Goal: Task Accomplishment & Management: Manage account settings

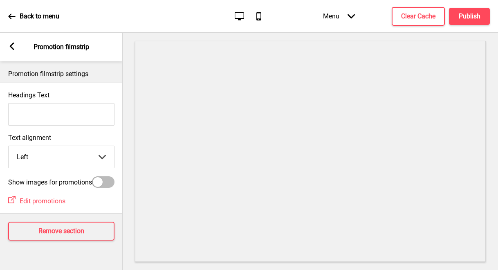
scroll to position [29, 0]
click at [12, 50] on div "Arrow left" at bounding box center [11, 47] width 7 height 9
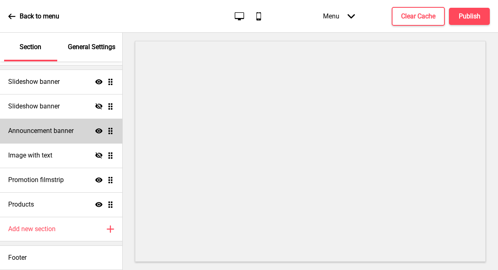
click at [65, 127] on h4 "Announcement banner" at bounding box center [40, 130] width 65 height 9
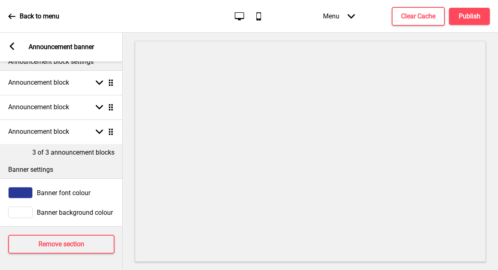
scroll to position [0, 0]
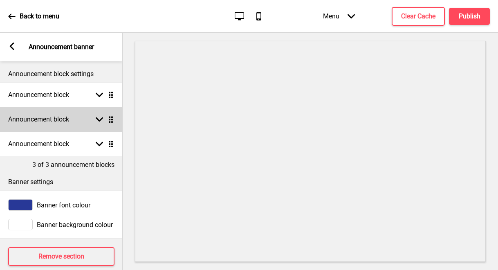
click at [100, 119] on rect at bounding box center [99, 119] width 7 height 7
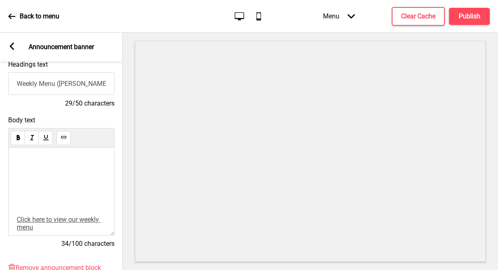
click at [57, 209] on p "﻿" at bounding box center [61, 205] width 89 height 8
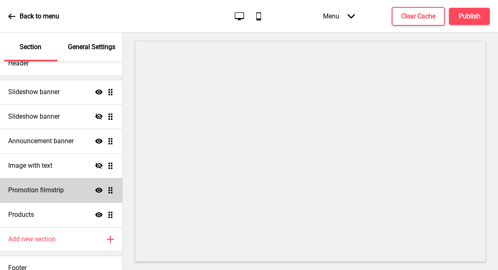
scroll to position [29, 0]
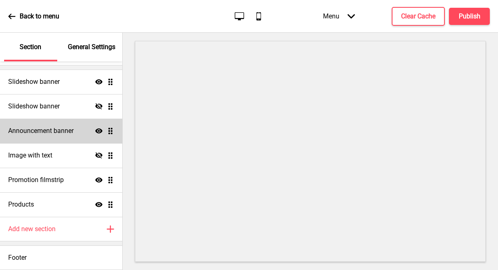
click at [70, 130] on h4 "Announcement banner" at bounding box center [40, 130] width 65 height 9
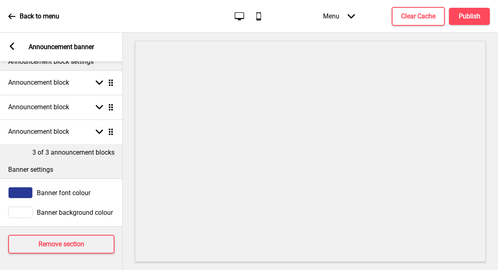
scroll to position [18, 0]
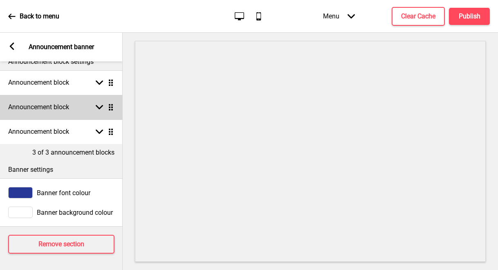
click at [101, 107] on div "Announcement block Arrow down Drag" at bounding box center [61, 107] width 123 height 25
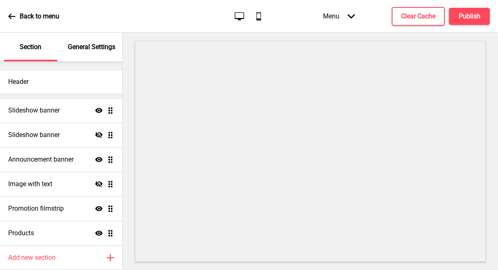
click at [9, 18] on icon at bounding box center [11, 16] width 7 height 7
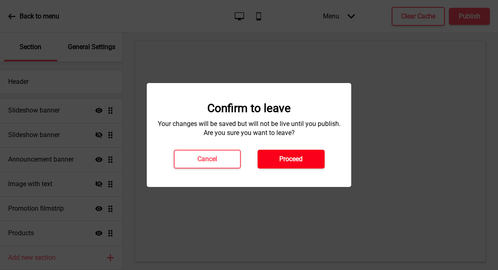
click at [284, 156] on h4 "Proceed" at bounding box center [290, 159] width 23 height 9
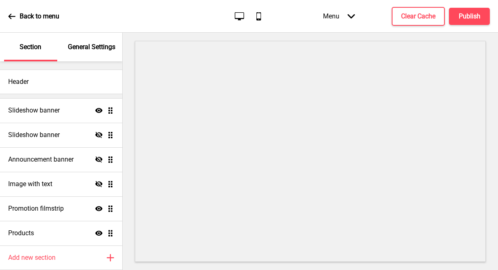
click at [69, 162] on h4 "Announcement banner" at bounding box center [40, 159] width 65 height 9
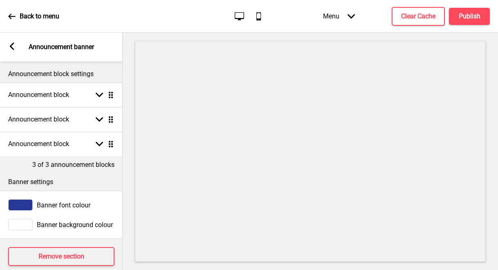
click at [9, 38] on div "Arrow left Announcement banner" at bounding box center [61, 47] width 123 height 29
click at [11, 46] on icon at bounding box center [12, 46] width 4 height 7
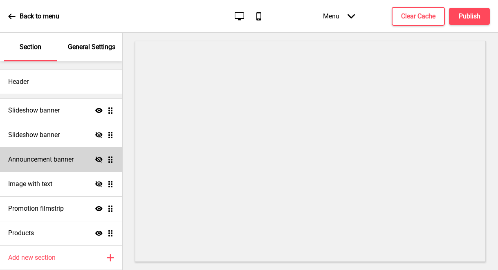
click at [95, 157] on icon "Hide" at bounding box center [98, 159] width 7 height 7
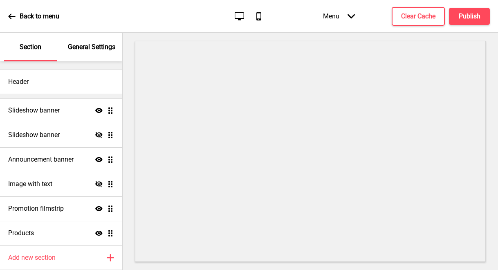
click at [105, 161] on ul "Slideshow banner Show Drag Slideshow banner Hide Drag Announcement banner Show …" at bounding box center [61, 171] width 122 height 147
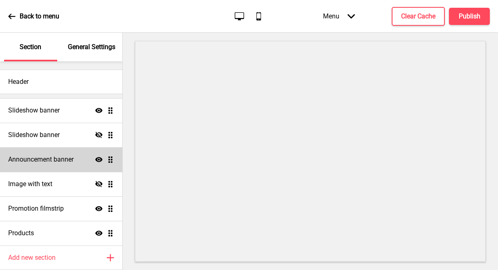
click at [48, 158] on h4 "Announcement banner" at bounding box center [40, 159] width 65 height 9
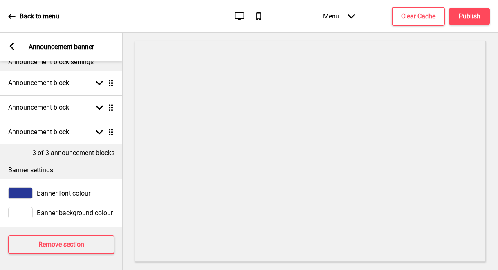
scroll to position [18, 0]
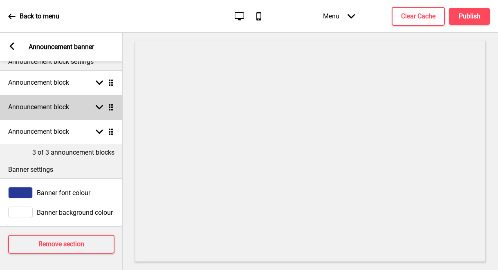
click at [85, 103] on div "Announcement block Arrow down Drag" at bounding box center [61, 107] width 123 height 25
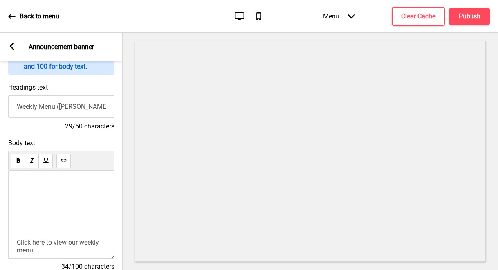
scroll to position [222, 0]
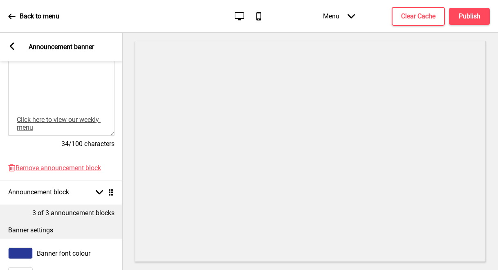
click at [58, 105] on p "﻿" at bounding box center [61, 105] width 89 height 8
click at [107, 126] on div "﻿ ﻿ ﻿ ﻿ ﻿ ﻿ ﻿ Click here to view our weekly menu ﻿ ﻿ ﻿" at bounding box center [61, 92] width 106 height 88
click at [20, 114] on div "﻿ ﻿ ﻿ ﻿ ﻿ ﻿ ﻿ Click here to view our weekly menu ﻿ ﻿ ﻿" at bounding box center [61, 116] width 89 height 116
click at [58, 123] on span "Click here to view our weekly menu" at bounding box center [59, 124] width 84 height 16
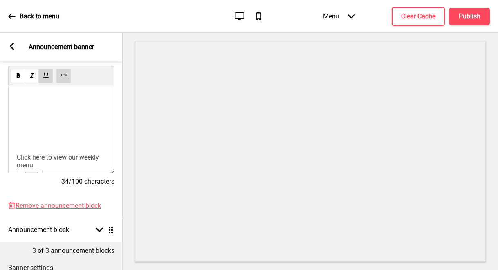
scroll to position [263, 0]
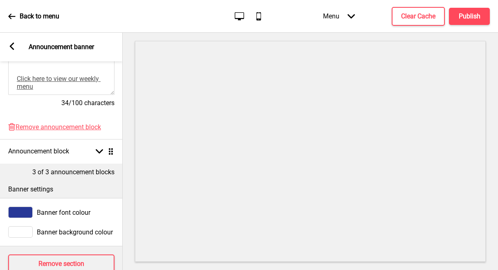
click at [242, 20] on icon "Desktop" at bounding box center [239, 16] width 11 height 11
click at [396, 11] on button "Clear Cache" at bounding box center [418, 16] width 53 height 19
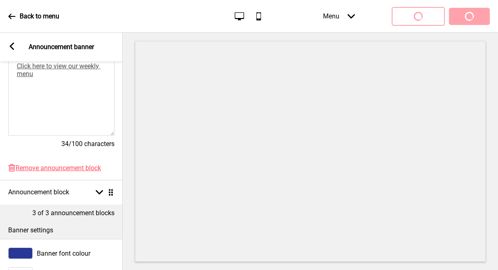
scroll to position [0, 0]
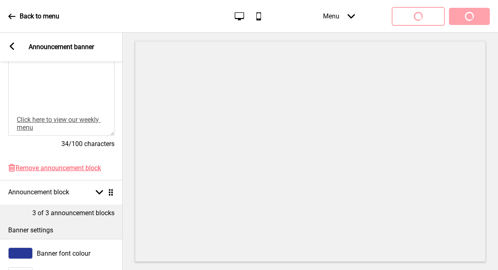
click at [17, 125] on span "Click here to view our weekly menu" at bounding box center [59, 124] width 84 height 16
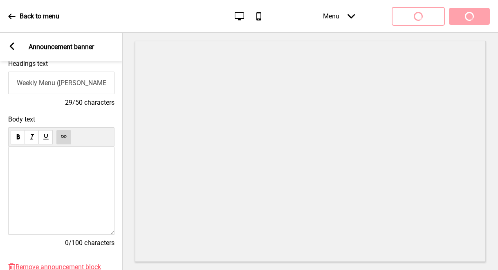
drag, startPoint x: 28, startPoint y: 157, endPoint x: 20, endPoint y: 160, distance: 8.1
click at [20, 160] on p "﻿ ﻿ ﻿ ﻿ ﻿" at bounding box center [61, 161] width 89 height 8
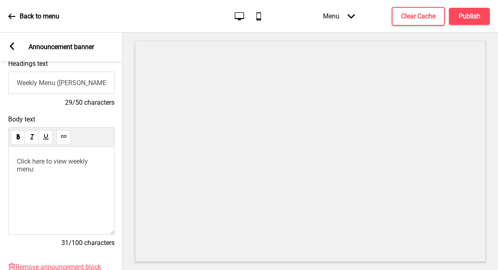
drag, startPoint x: 16, startPoint y: 162, endPoint x: 20, endPoint y: 167, distance: 5.6
click at [20, 167] on div "Click here to view weekly menu: ﻿ ﻿ ﻿ ﻿ ﻿ ﻿" at bounding box center [61, 191] width 106 height 88
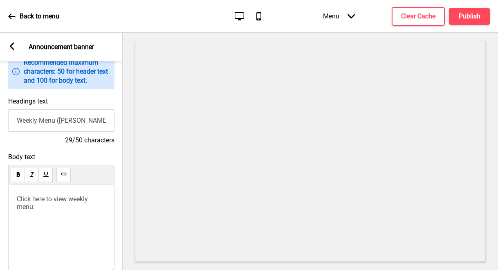
scroll to position [123, 0]
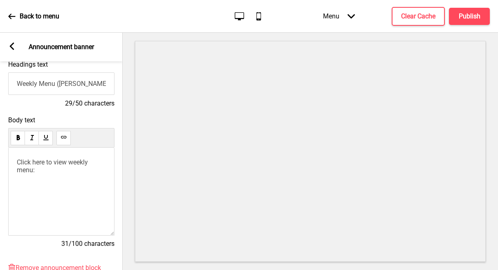
drag, startPoint x: 44, startPoint y: 174, endPoint x: 13, endPoint y: 162, distance: 32.9
click at [13, 162] on div "Click here to view weekly menu: ﻿" at bounding box center [61, 192] width 106 height 88
click at [56, 179] on p "Click here to view weekly menu:" at bounding box center [61, 169] width 89 height 23
drag, startPoint x: 44, startPoint y: 176, endPoint x: 15, endPoint y: 161, distance: 32.9
click at [15, 161] on div "Click here to view weekly menu: ﻿" at bounding box center [61, 192] width 106 height 88
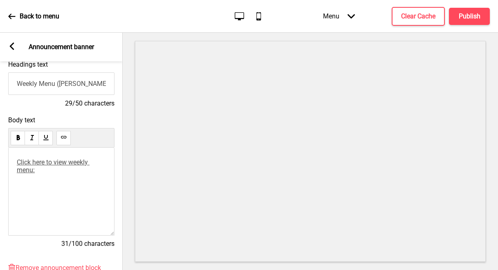
click at [67, 193] on p "﻿" at bounding box center [61, 192] width 89 height 8
drag, startPoint x: 17, startPoint y: 164, endPoint x: 41, endPoint y: 177, distance: 27.3
click at [41, 177] on p "Click here to view weekly menu:" at bounding box center [61, 169] width 89 height 23
drag, startPoint x: 77, startPoint y: 166, endPoint x: 26, endPoint y: 167, distance: 50.7
click at [26, 167] on span "Click here to view weekly menu:" at bounding box center [53, 166] width 73 height 16
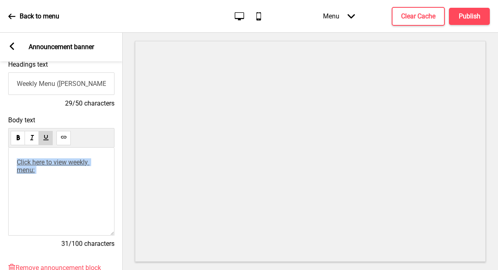
click at [61, 137] on use at bounding box center [63, 137] width 6 height 6
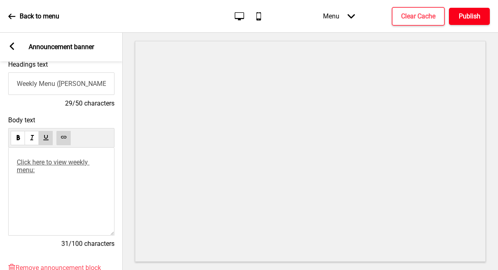
click at [465, 18] on h4 "Publish" at bounding box center [470, 16] width 22 height 9
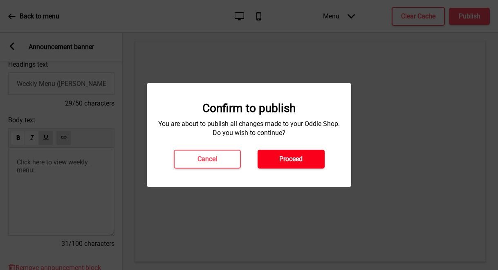
click at [295, 158] on h4 "Proceed" at bounding box center [290, 159] width 23 height 9
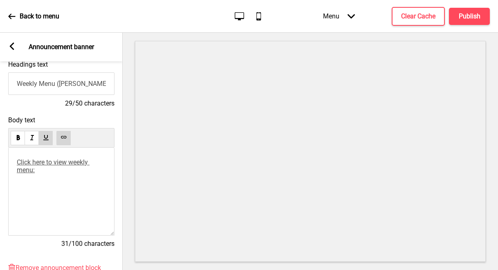
click at [17, 18] on div "Back to menu" at bounding box center [33, 16] width 51 height 22
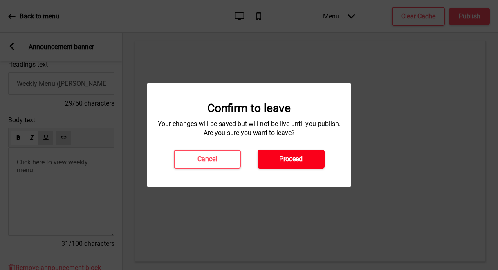
click at [309, 166] on button "Proceed" at bounding box center [291, 159] width 67 height 19
